Goal: Information Seeking & Learning: Understand process/instructions

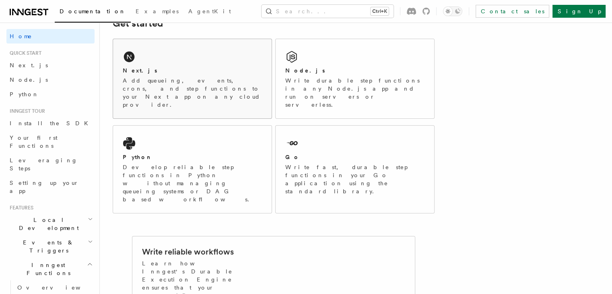
scroll to position [124, 0]
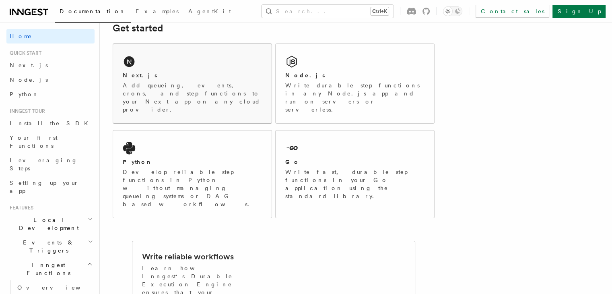
click at [191, 85] on p "Add queueing, events, crons, and step functions to your Next app on any cloud p…" at bounding box center [192, 97] width 139 height 32
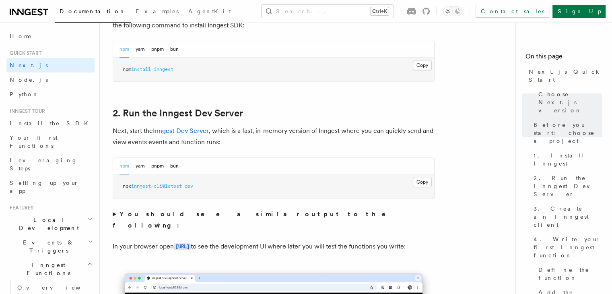
scroll to position [499, 0]
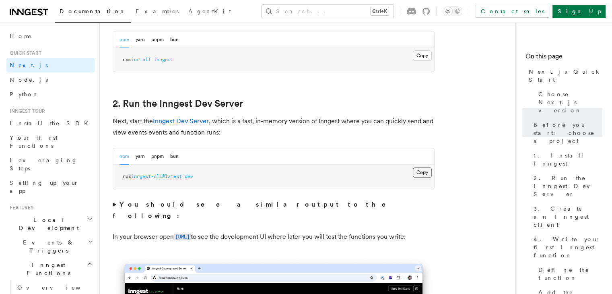
click at [423, 173] on button "Copy Copied" at bounding box center [422, 172] width 19 height 10
